Goal: Information Seeking & Learning: Check status

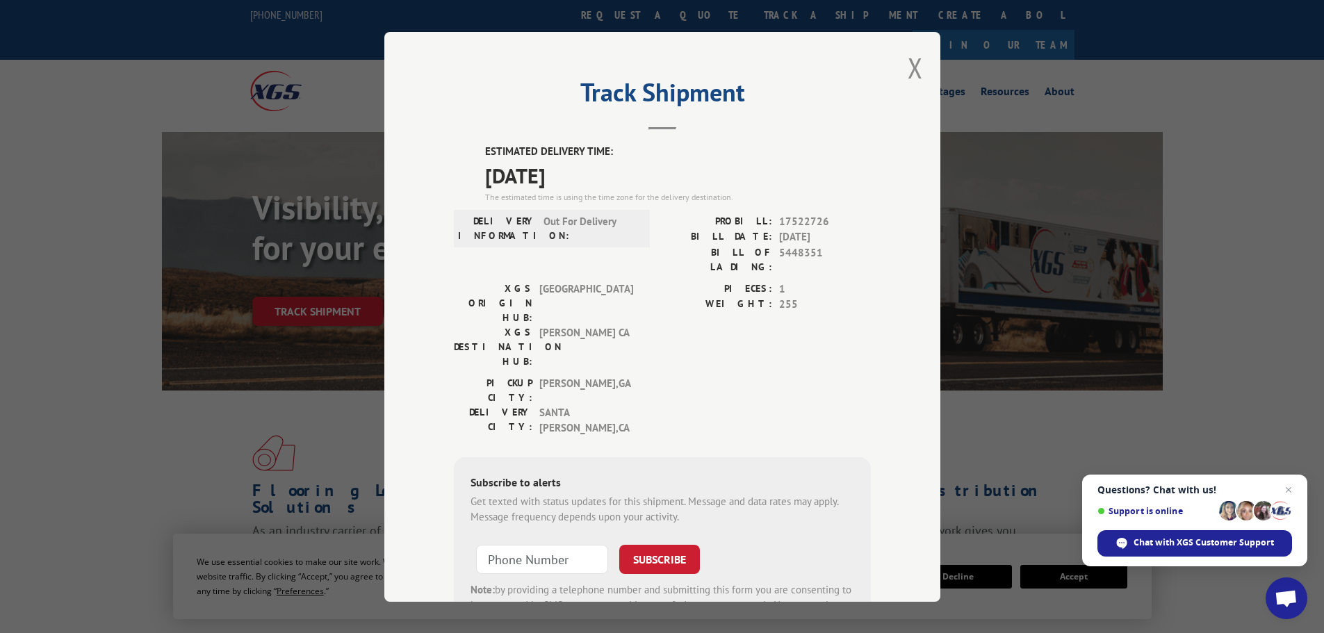
click at [908, 70] on button "Close modal" at bounding box center [914, 67] width 15 height 37
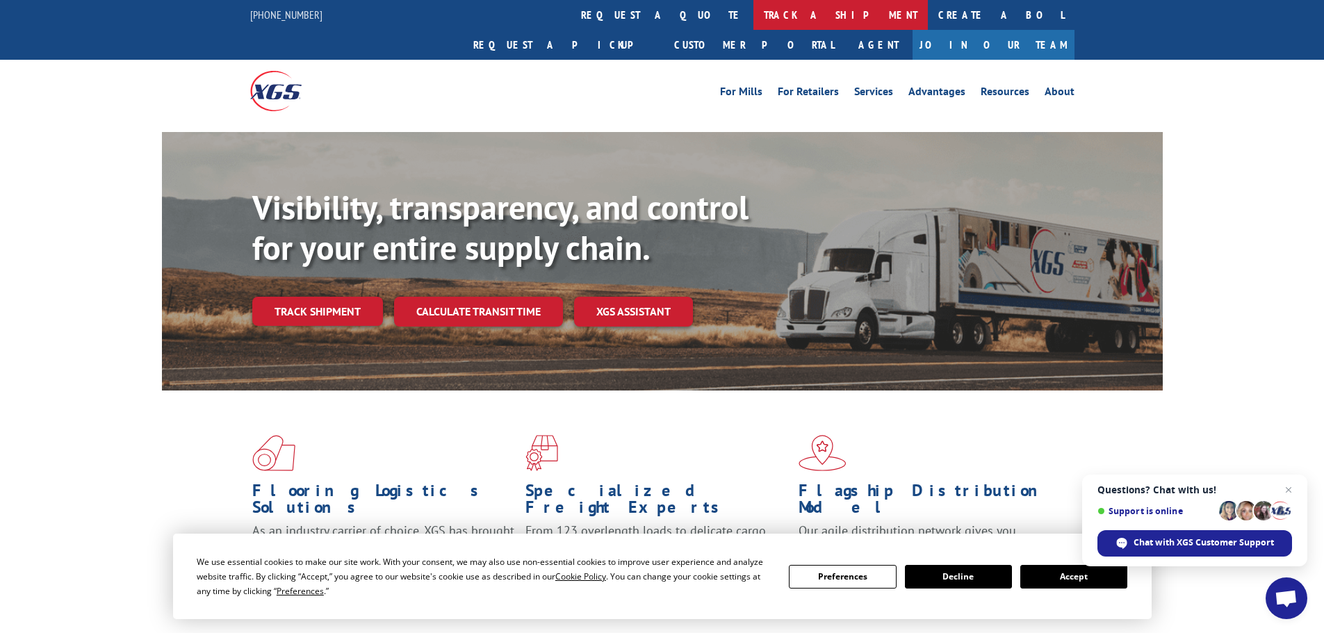
click at [753, 20] on link "track a shipment" at bounding box center [840, 15] width 174 height 30
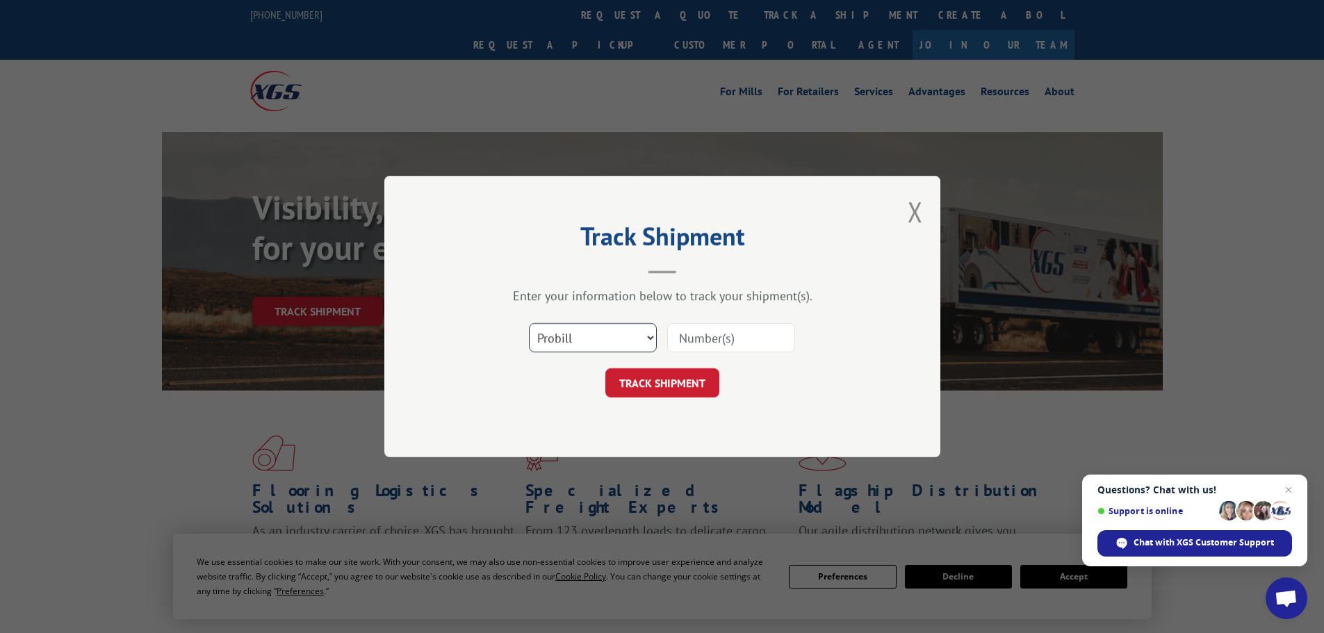
click at [543, 338] on select "Select category... Probill BOL PO" at bounding box center [593, 337] width 128 height 29
select select "bol"
click at [529, 323] on select "Select category... Probill BOL PO" at bounding box center [593, 337] width 128 height 29
click at [689, 339] on input at bounding box center [731, 337] width 128 height 29
paste input "51528506"
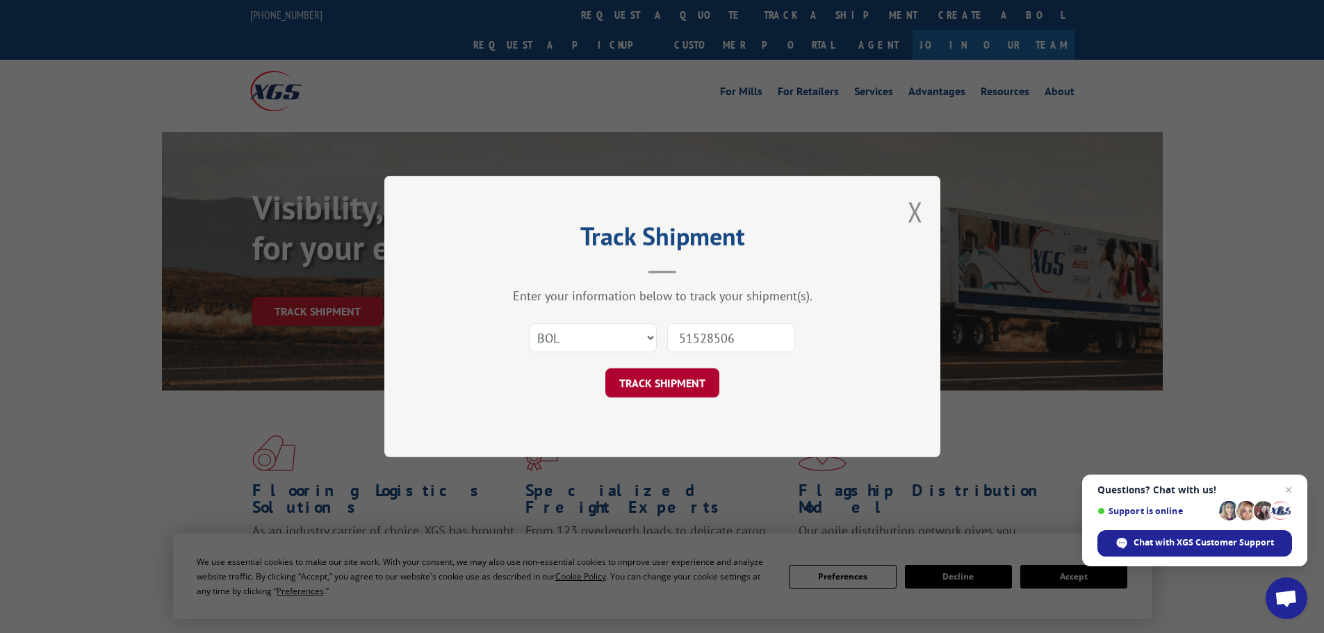
type input "51528506"
click at [657, 382] on button "TRACK SHIPMENT" at bounding box center [662, 382] width 114 height 29
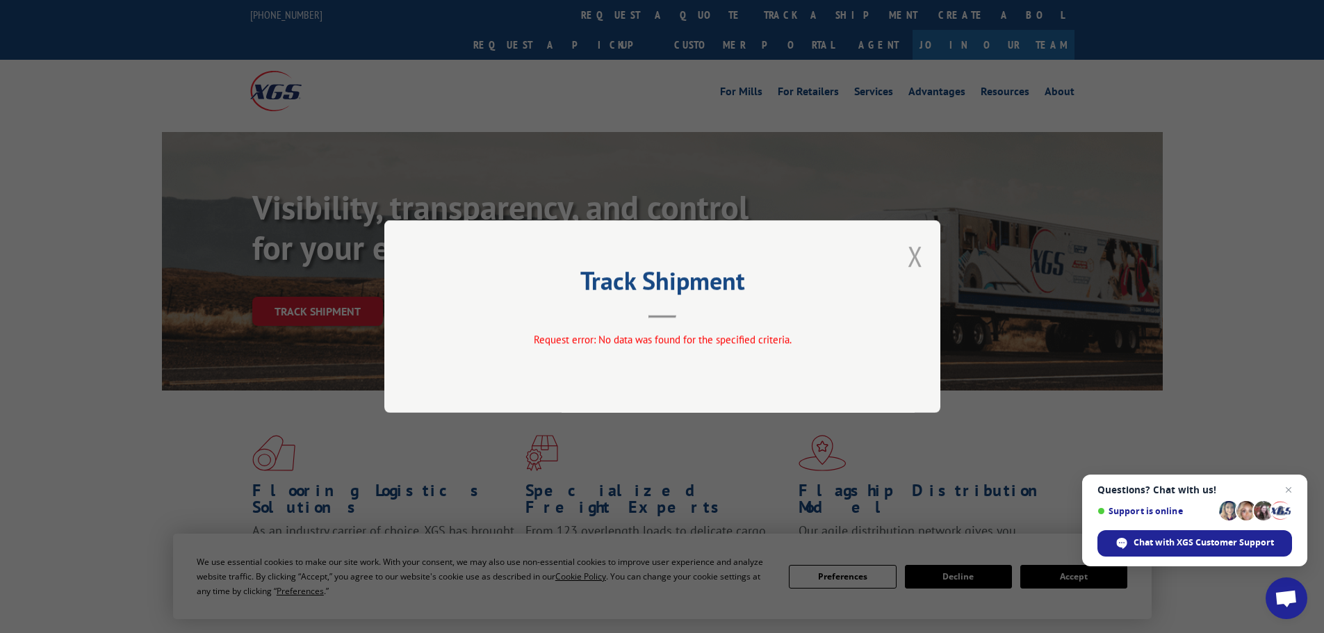
click at [909, 253] on button "Close modal" at bounding box center [914, 256] width 15 height 37
